Goal: Task Accomplishment & Management: Manage account settings

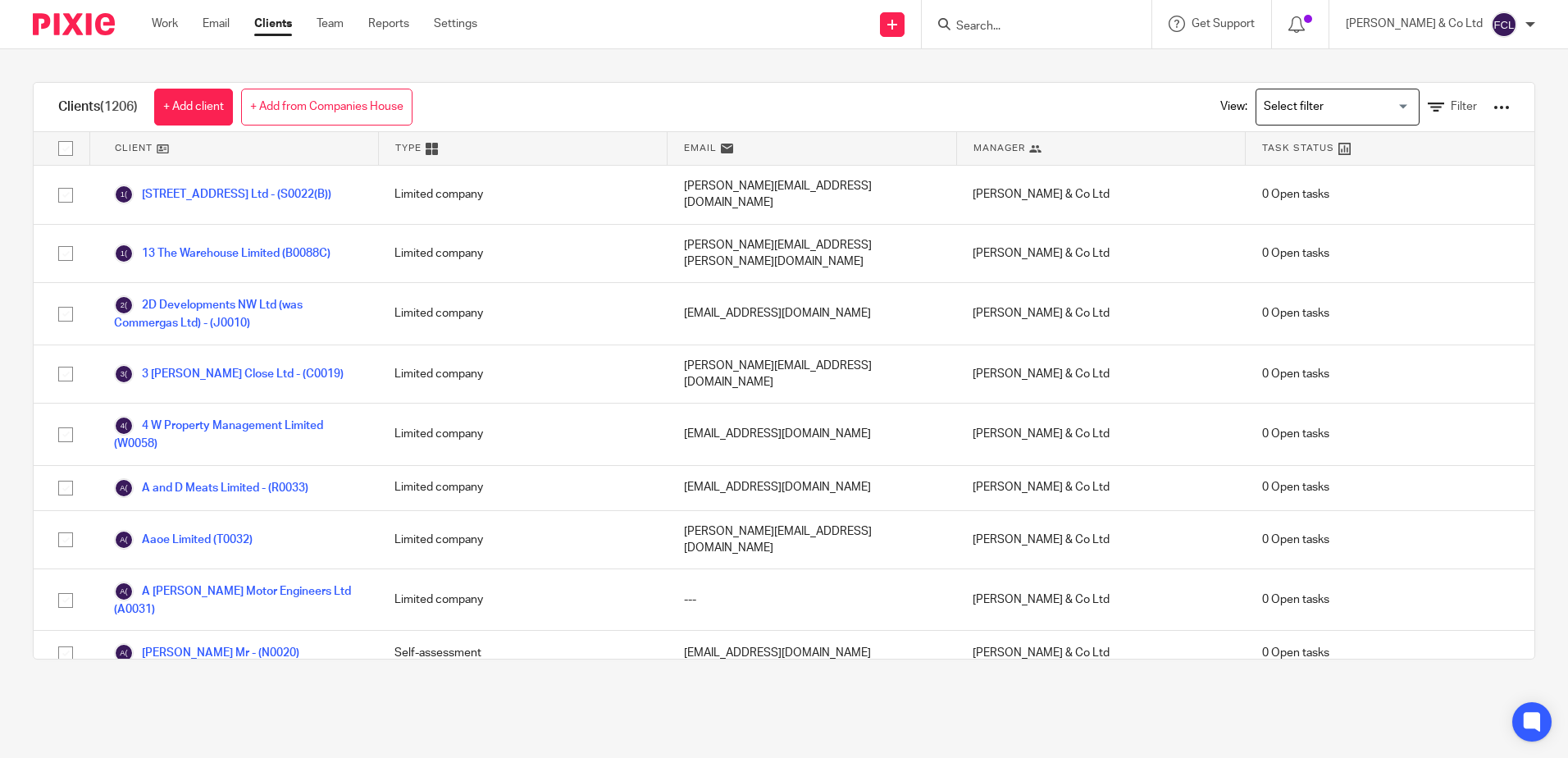
click at [1016, 24] on input "Search" at bounding box center [1028, 27] width 147 height 15
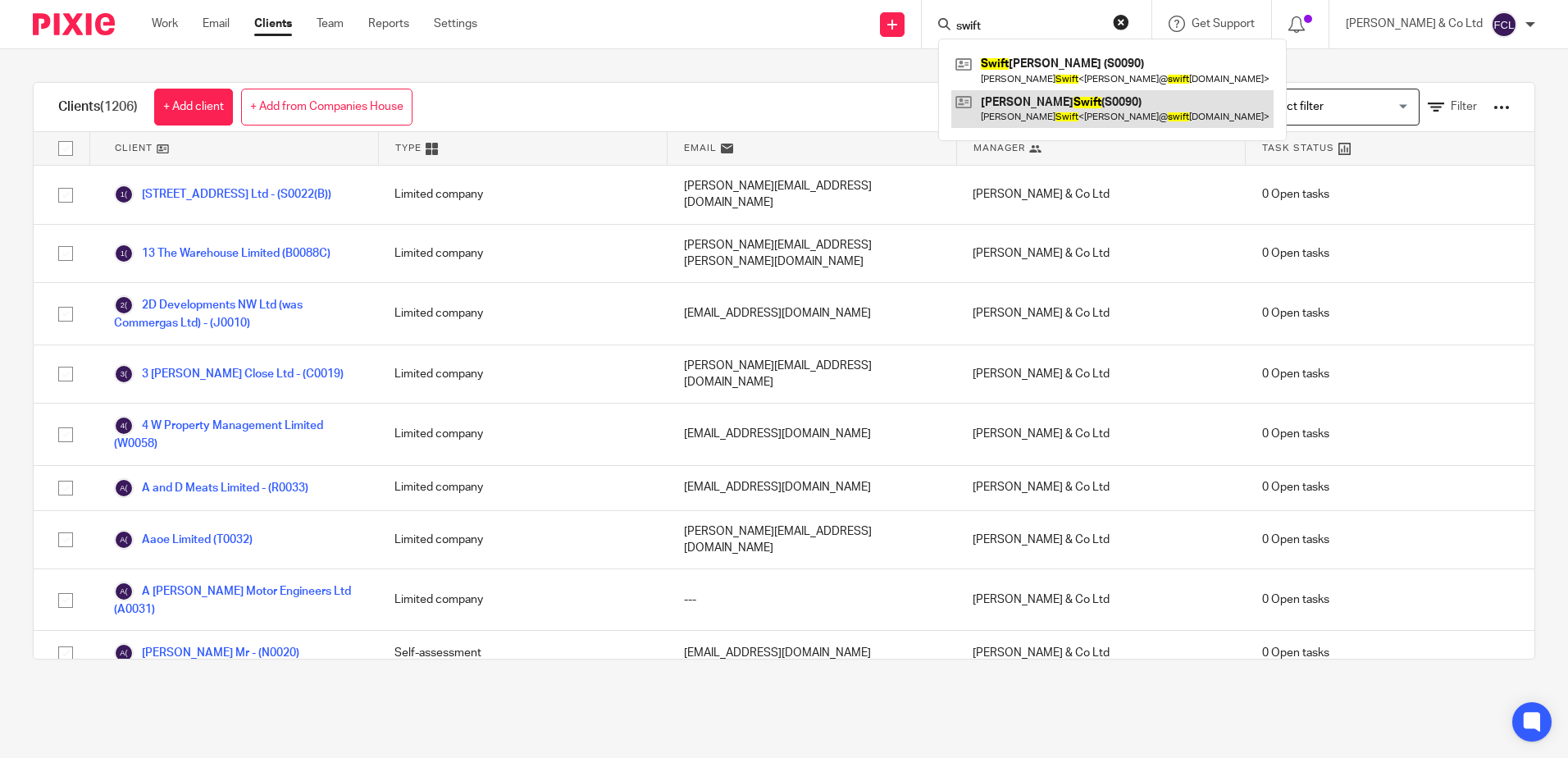
type input "swift"
click at [1114, 110] on link at bounding box center [1112, 110] width 322 height 38
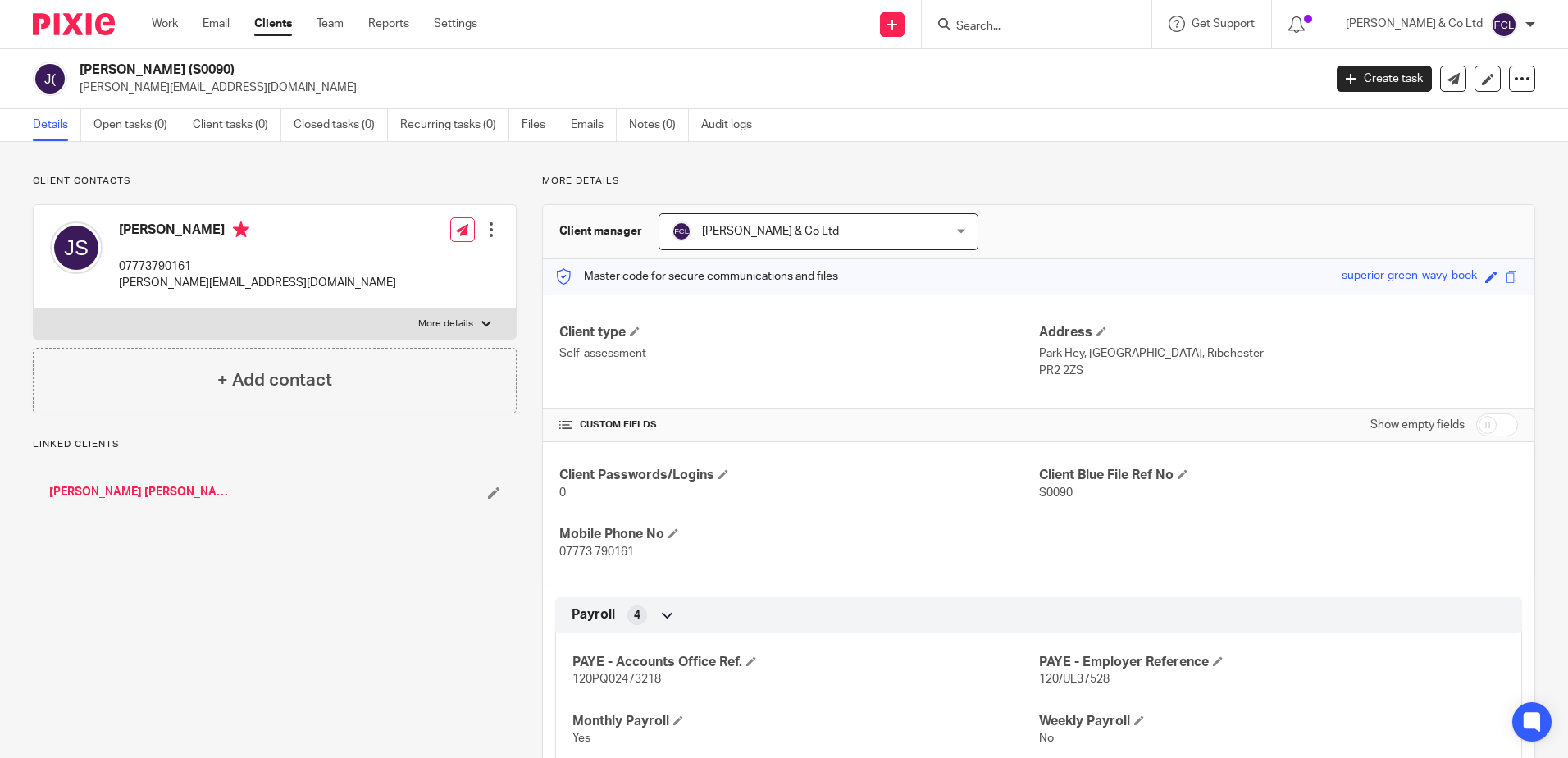
click at [194, 234] on h4 "[PERSON_NAME]" at bounding box center [257, 231] width 277 height 21
click at [490, 229] on div at bounding box center [491, 229] width 16 height 16
click at [383, 266] on link "Edit contact" at bounding box center [413, 266] width 156 height 24
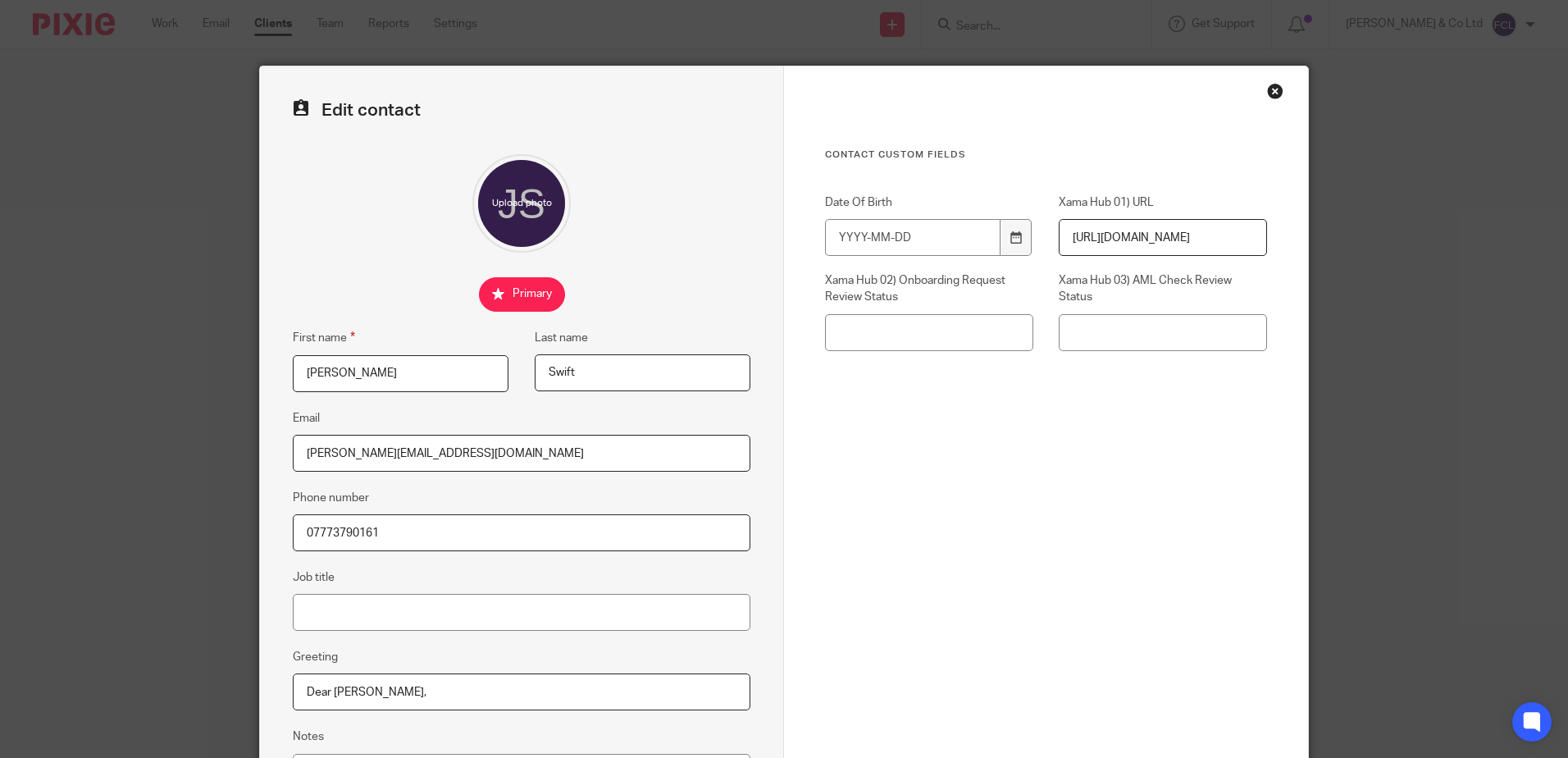
click at [1267, 90] on div "Close this dialog window" at bounding box center [1275, 91] width 16 height 16
